Goal: Find specific page/section

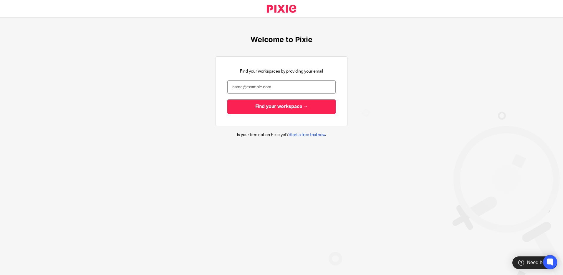
type input "[PERSON_NAME][EMAIL_ADDRESS][PERSON_NAME][DOMAIN_NAME]"
click at [227, 99] on input "Find your workspace →" at bounding box center [281, 106] width 108 height 14
